Goal: Find specific page/section: Find specific page/section

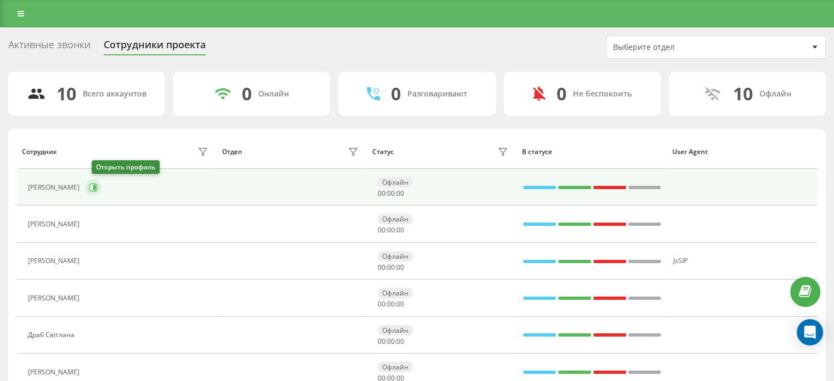
click at [98, 188] on icon at bounding box center [93, 187] width 9 height 9
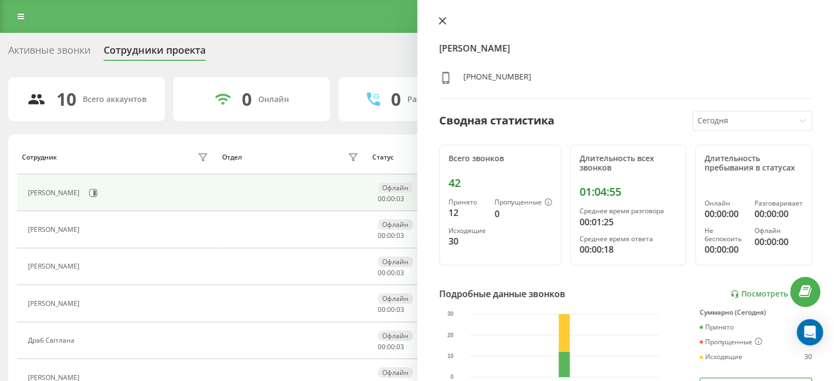
click at [443, 17] on icon at bounding box center [443, 21] width 8 height 8
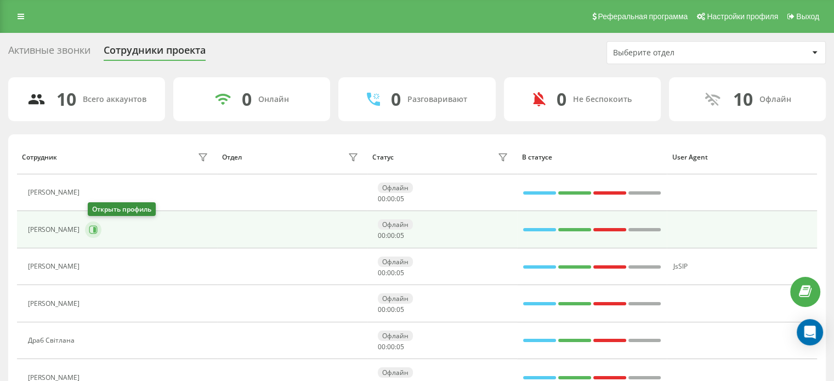
click at [98, 232] on icon at bounding box center [93, 229] width 9 height 9
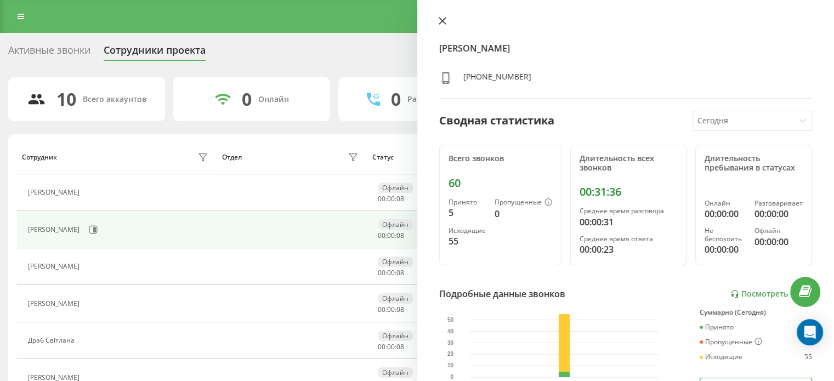
click at [439, 21] on icon at bounding box center [443, 21] width 8 height 8
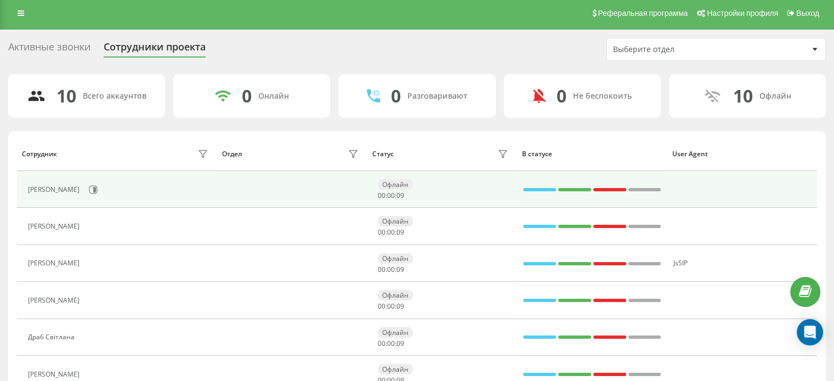
scroll to position [55, 0]
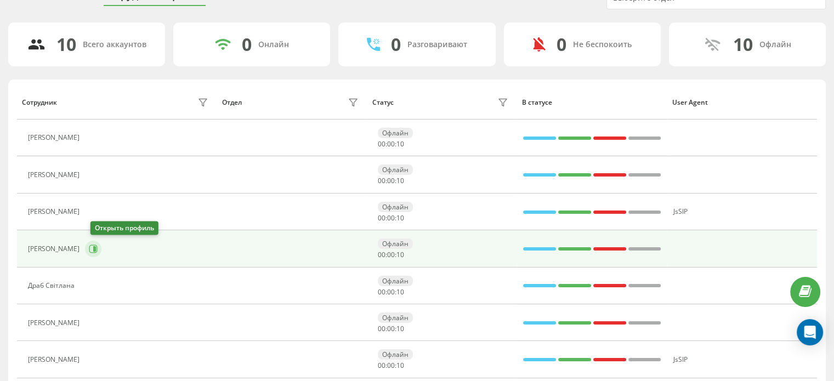
click at [98, 245] on icon at bounding box center [93, 249] width 8 height 8
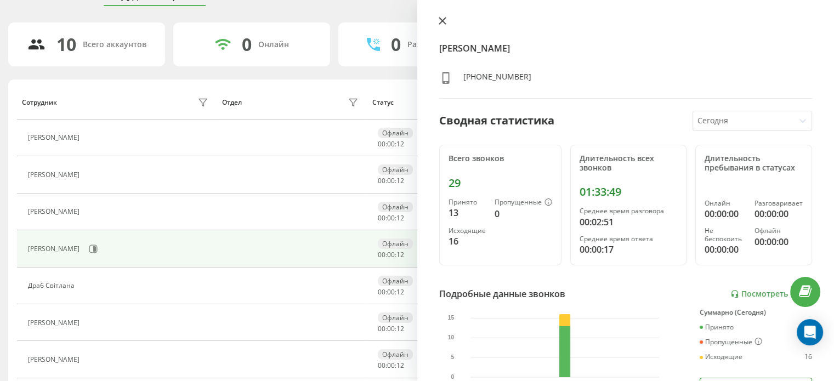
click at [446, 24] on button at bounding box center [442, 21] width 14 height 10
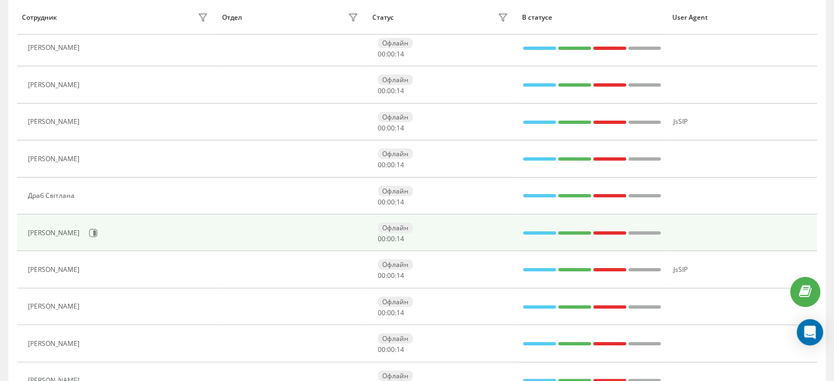
scroll to position [165, 0]
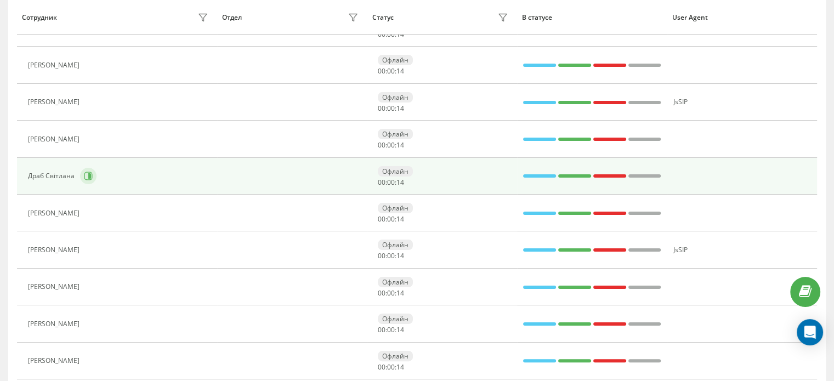
click at [85, 175] on icon at bounding box center [88, 176] width 9 height 9
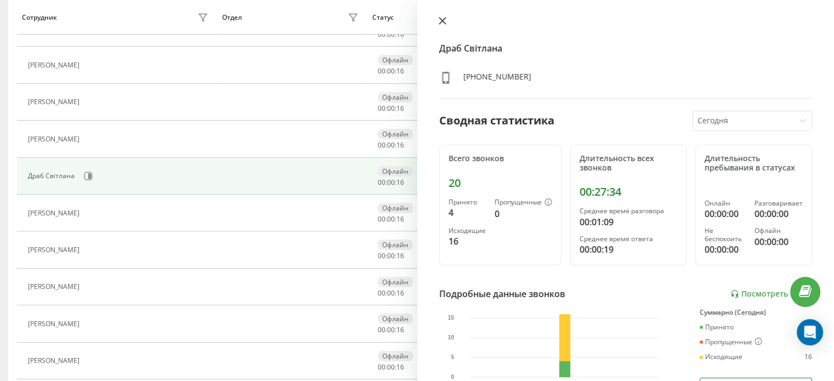
click at [439, 19] on icon at bounding box center [443, 21] width 8 height 8
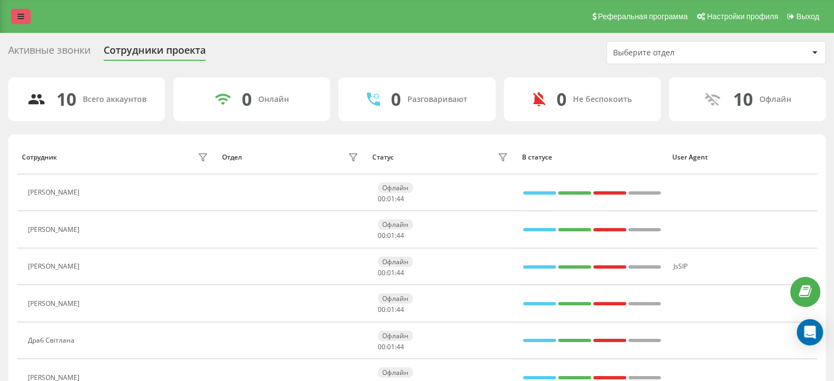
click at [19, 21] on link at bounding box center [21, 16] width 20 height 15
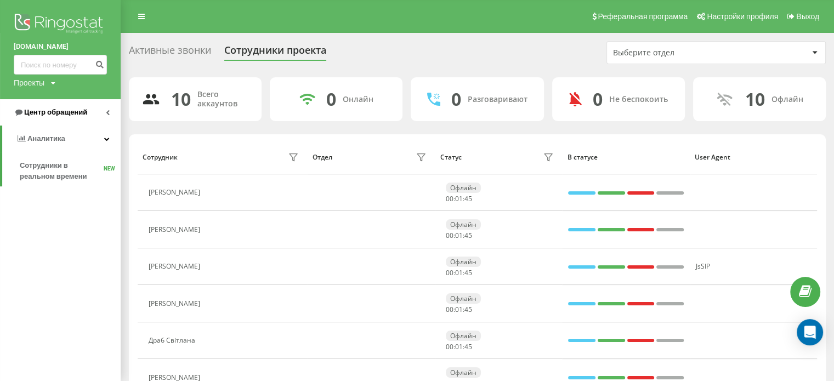
click at [52, 116] on span "Центр обращений" at bounding box center [55, 112] width 63 height 8
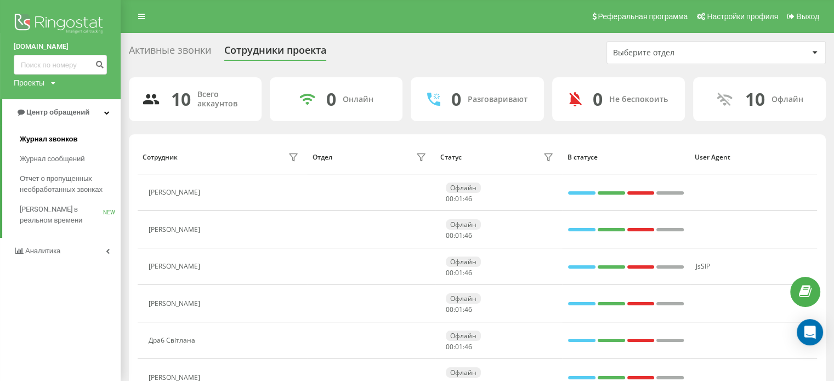
click at [53, 141] on span "Журнал звонков" at bounding box center [49, 139] width 58 height 11
